Goal: Task Accomplishment & Management: Manage account settings

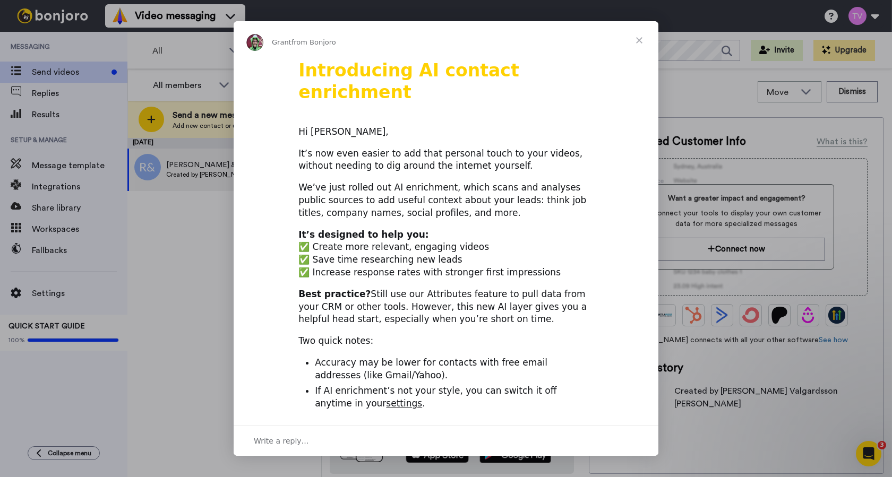
click at [638, 38] on span "Close" at bounding box center [639, 40] width 38 height 38
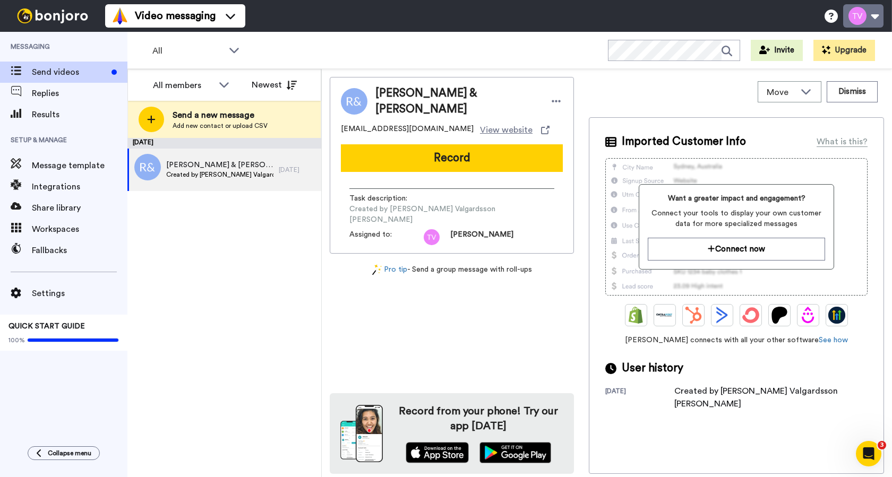
click at [878, 15] on button at bounding box center [863, 15] width 40 height 23
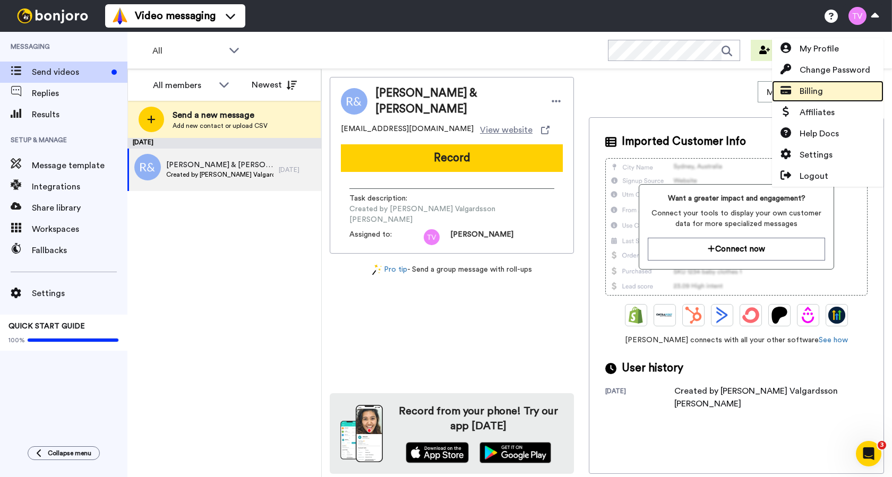
click at [803, 88] on span "Billing" at bounding box center [811, 91] width 23 height 13
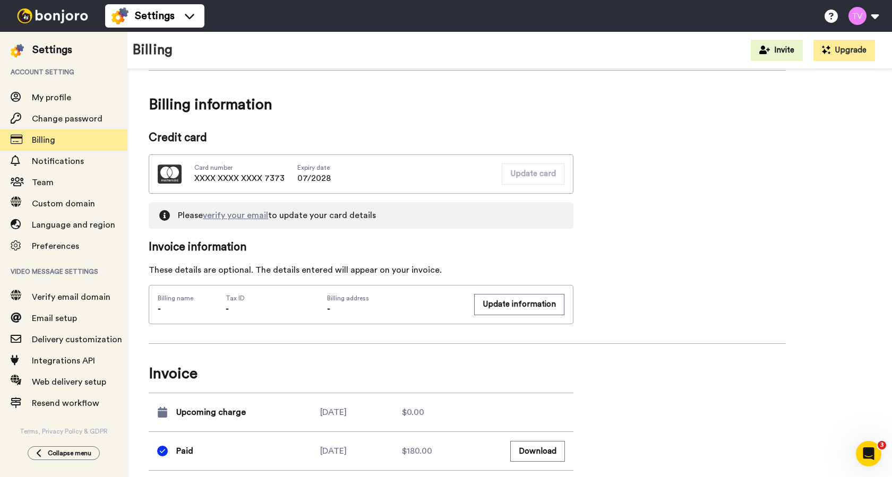
scroll to position [298, 0]
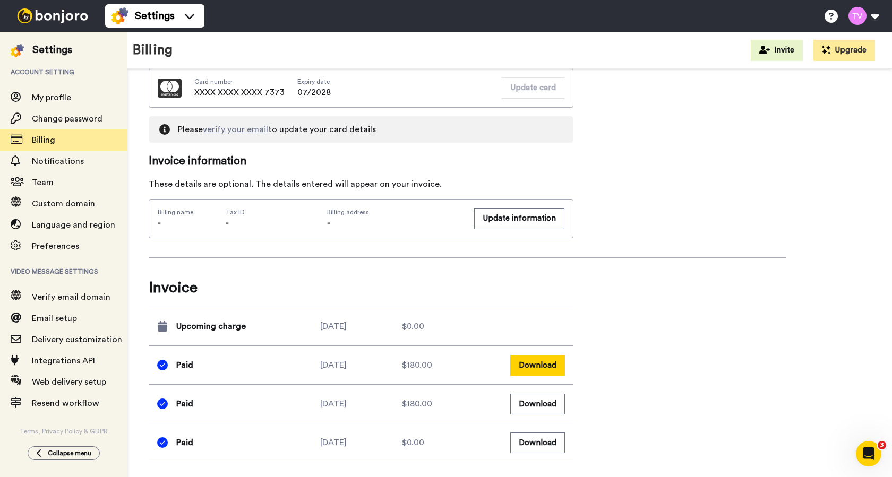
click at [545, 365] on button "Download" at bounding box center [537, 365] width 55 height 21
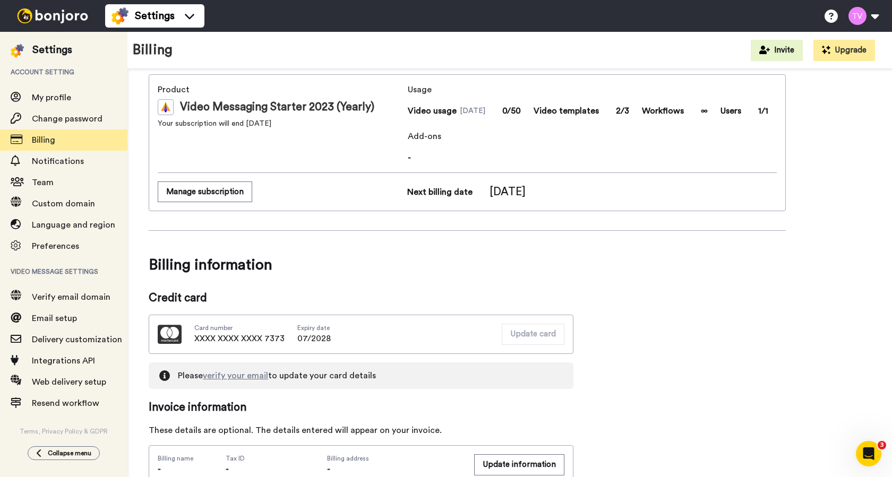
scroll to position [0, 0]
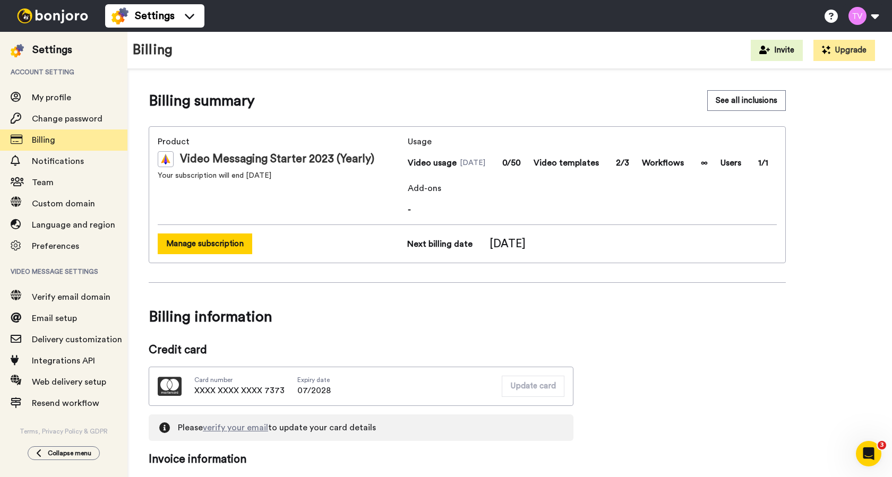
click at [194, 245] on button "Manage subscription" at bounding box center [205, 244] width 95 height 21
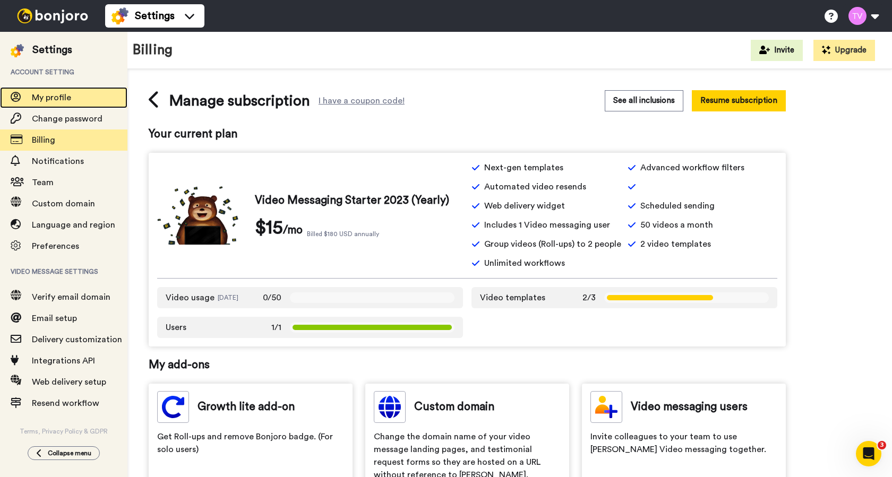
click at [58, 94] on span "My profile" at bounding box center [51, 97] width 39 height 8
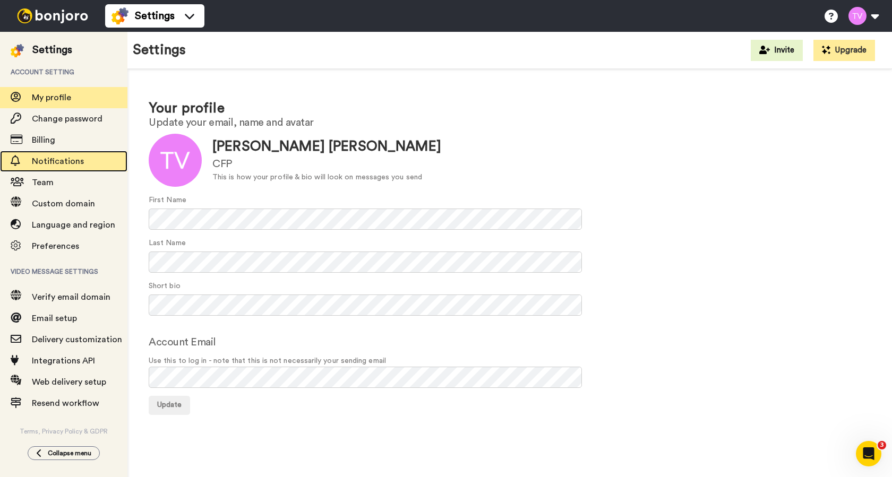
click at [45, 160] on span "Notifications" at bounding box center [58, 161] width 52 height 8
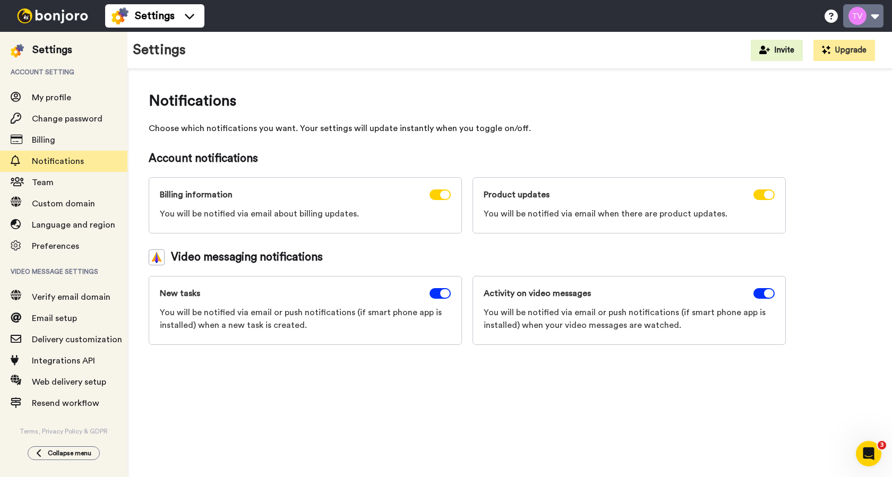
click at [876, 21] on button at bounding box center [863, 15] width 40 height 23
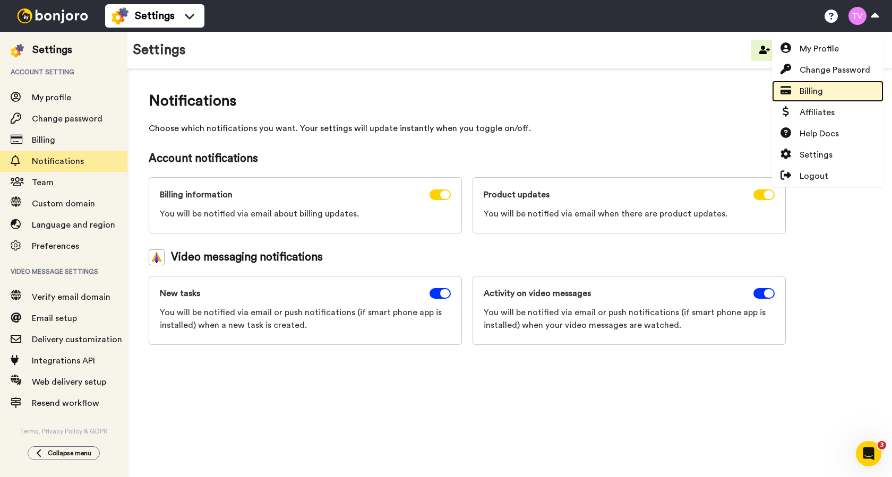
click at [812, 88] on span "Billing" at bounding box center [811, 91] width 23 height 13
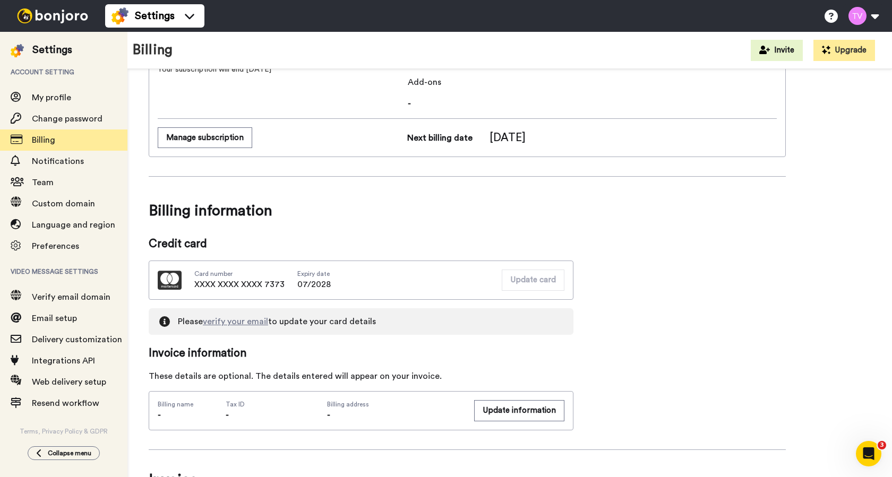
scroll to position [298, 0]
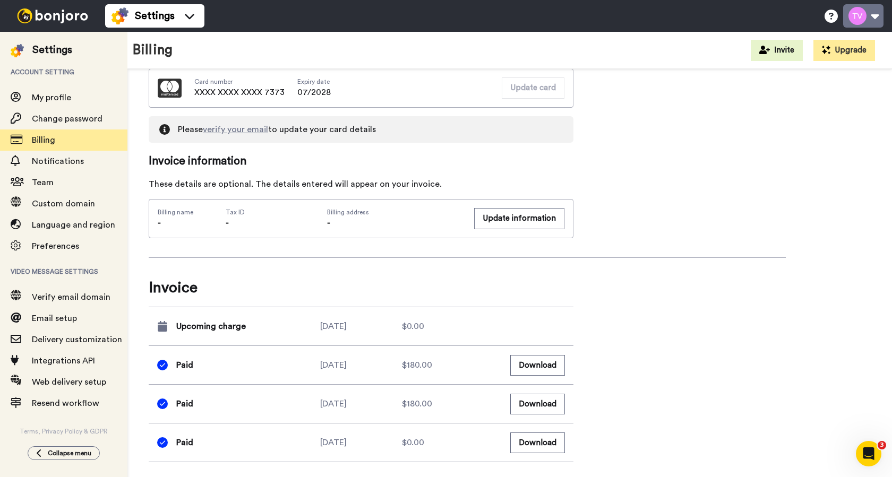
click at [874, 15] on button at bounding box center [863, 15] width 40 height 23
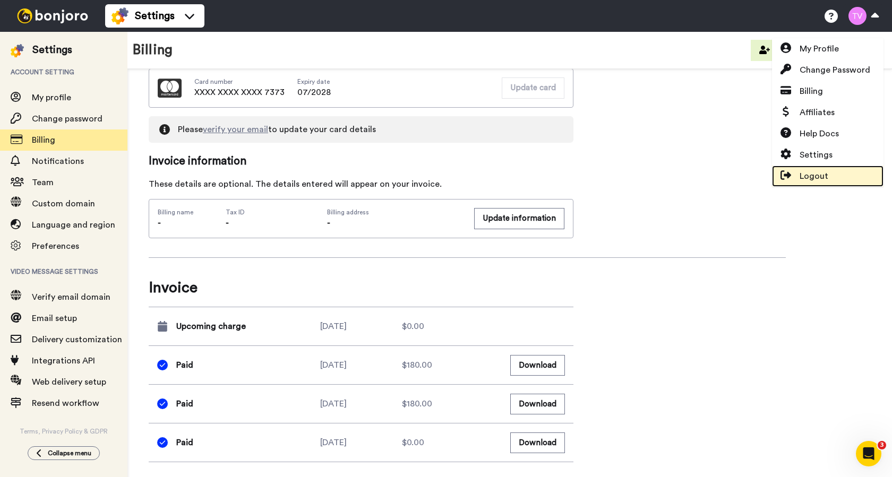
click at [809, 174] on span "Logout" at bounding box center [814, 176] width 29 height 13
